Goal: Check status

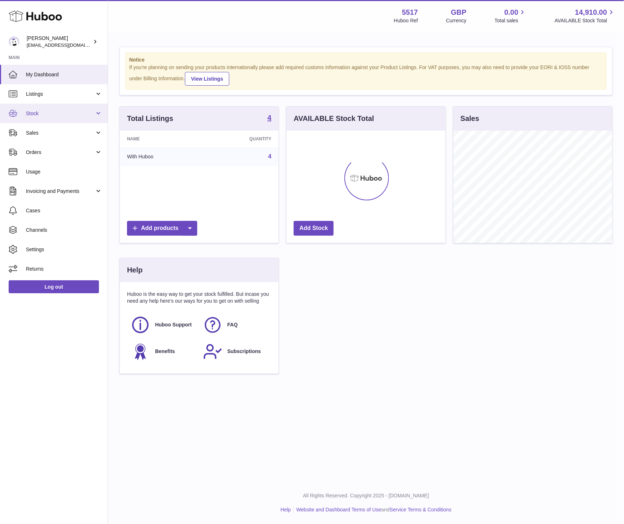
scroll to position [112, 159]
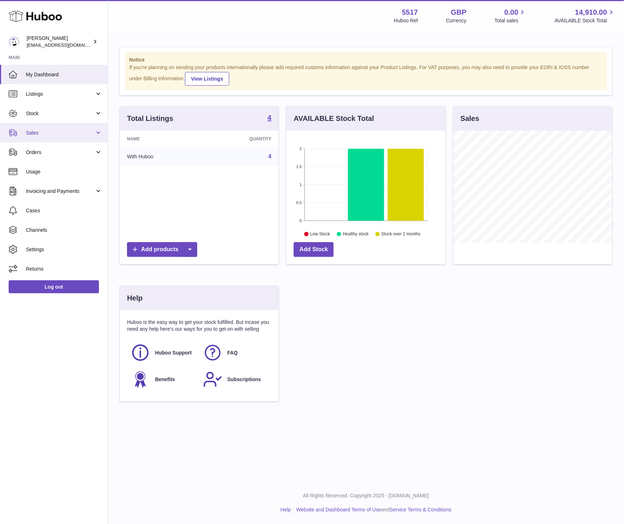
click at [34, 135] on span "Sales" at bounding box center [60, 133] width 69 height 7
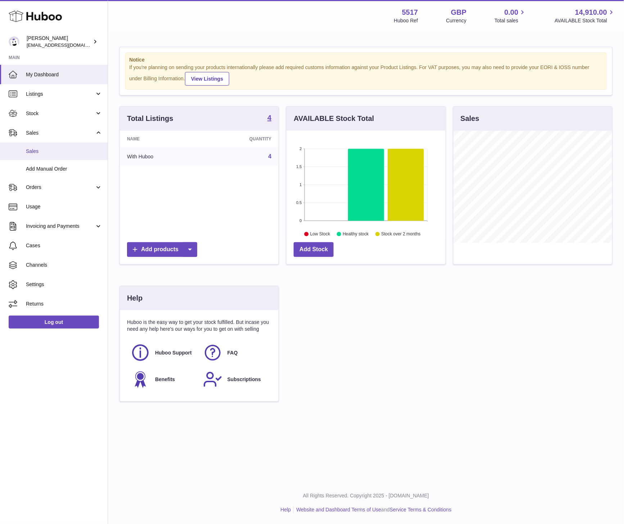
click at [46, 156] on link "Sales" at bounding box center [54, 151] width 108 height 18
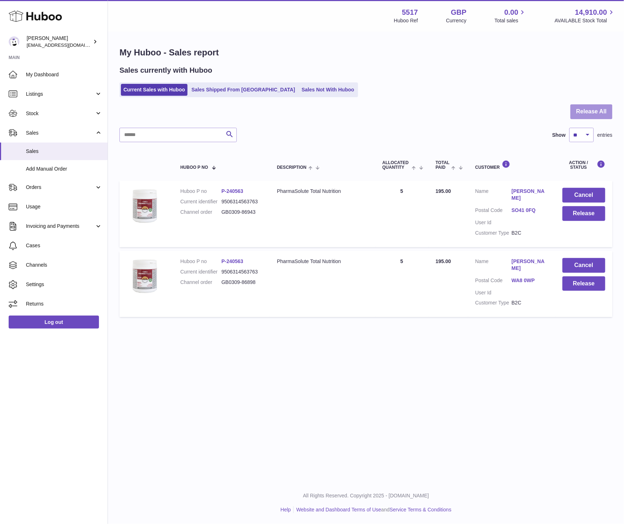
click at [600, 110] on button "Release All" at bounding box center [591, 111] width 42 height 15
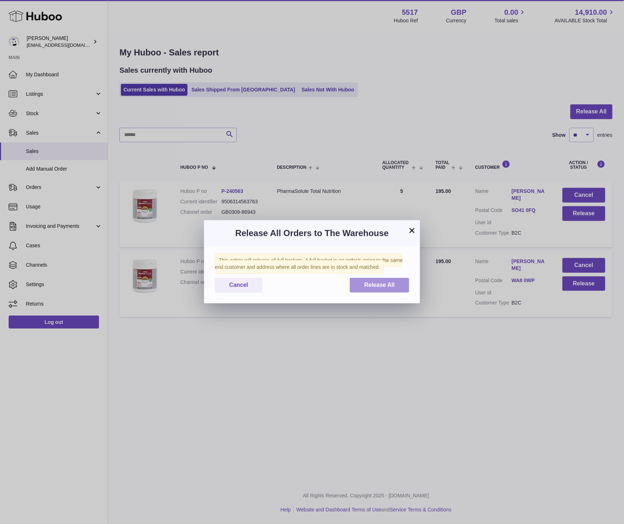
click at [369, 289] on button "Release All" at bounding box center [379, 285] width 59 height 15
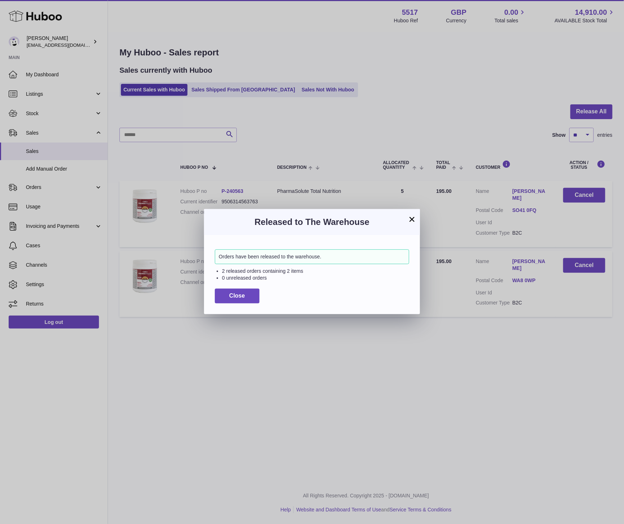
click at [412, 219] on button "×" at bounding box center [412, 219] width 9 height 9
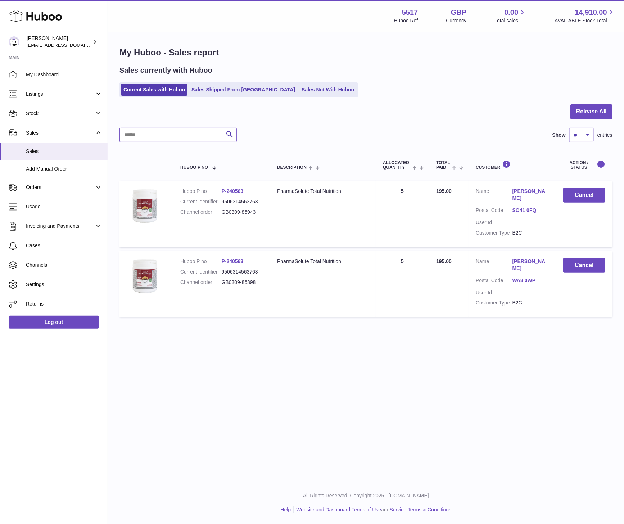
click at [157, 137] on input "text" at bounding box center [177, 135] width 117 height 14
click at [224, 94] on link "Sales Shipped From [GEOGRAPHIC_DATA]" at bounding box center [243, 90] width 109 height 12
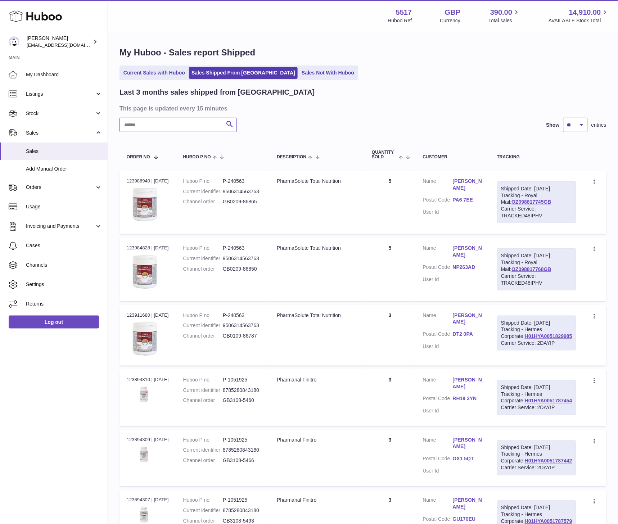
click at [146, 130] on input "text" at bounding box center [177, 125] width 117 height 14
type input "******"
